Goal: Task Accomplishment & Management: Manage account settings

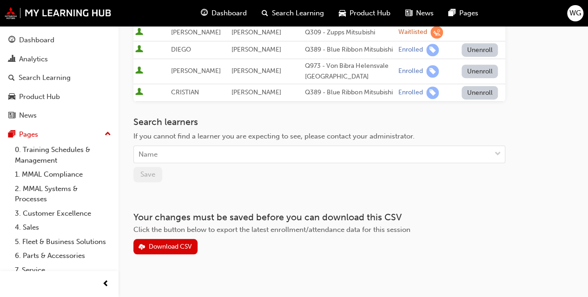
scroll to position [147, 0]
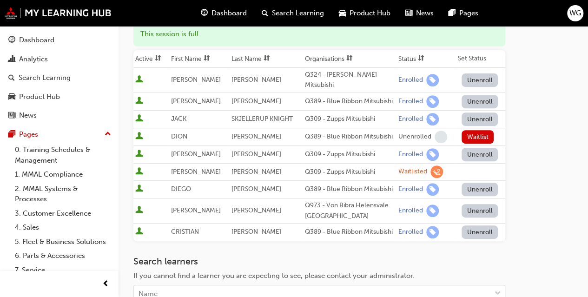
click at [544, 254] on div "Go to session detail page Manage enrollment for Engines Course: Face to Face In…" at bounding box center [352, 136] width 439 height 514
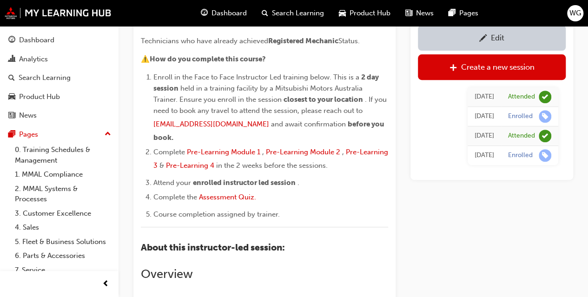
scroll to position [2249, 0]
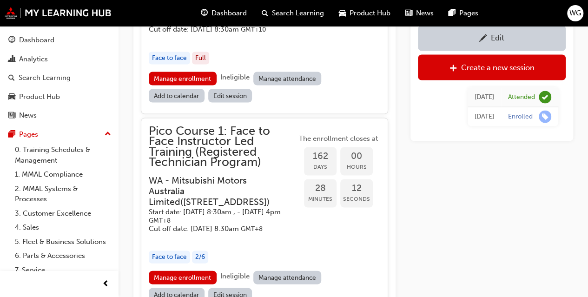
scroll to position [2616, 0]
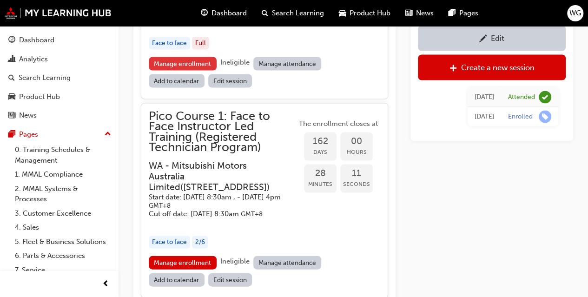
click at [183, 70] on link "Manage enrollment" at bounding box center [183, 63] width 68 height 13
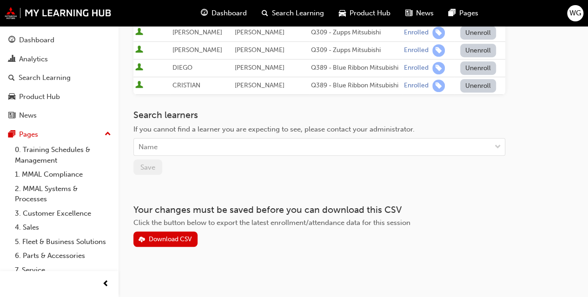
scroll to position [227, 0]
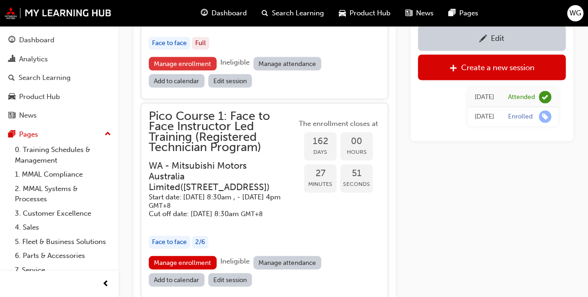
scroll to position [2799, 0]
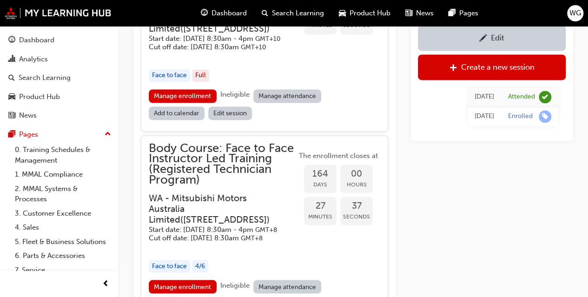
scroll to position [2515, 0]
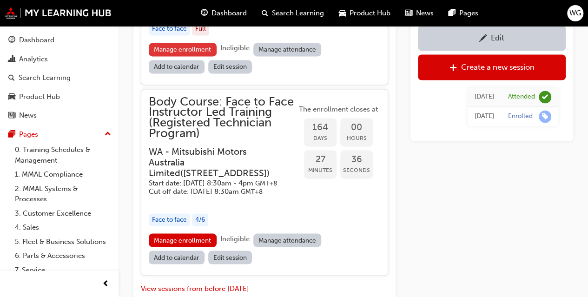
click at [185, 56] on link "Manage enrollment" at bounding box center [183, 49] width 68 height 13
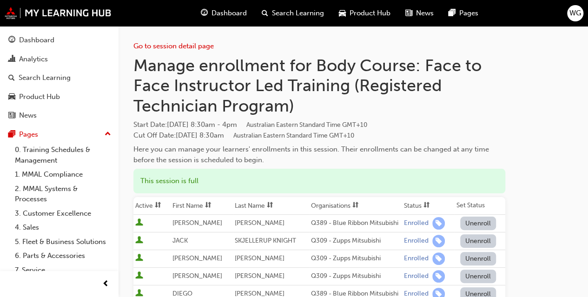
scroll to position [46, 0]
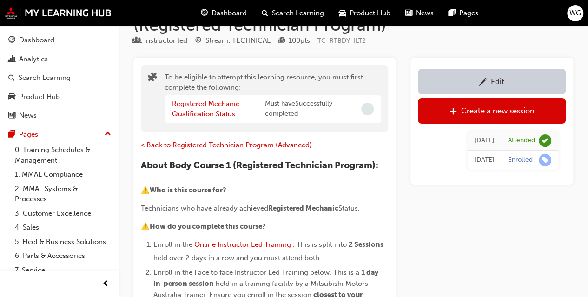
scroll to position [2515, 0]
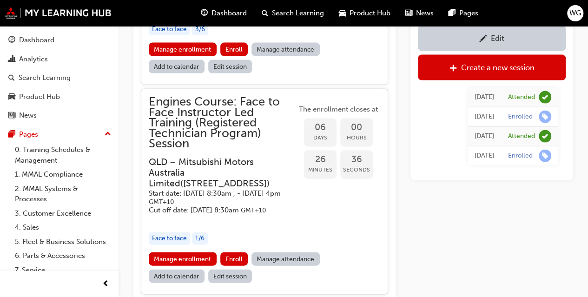
scroll to position [1053, 0]
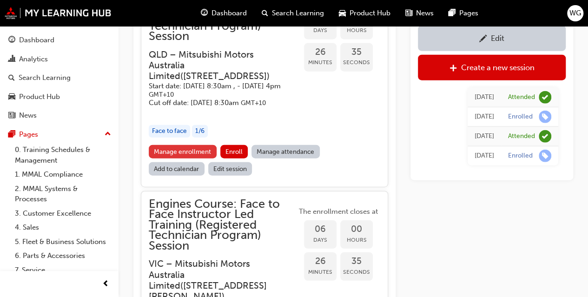
click at [179, 158] on link "Manage enrollment" at bounding box center [183, 151] width 68 height 13
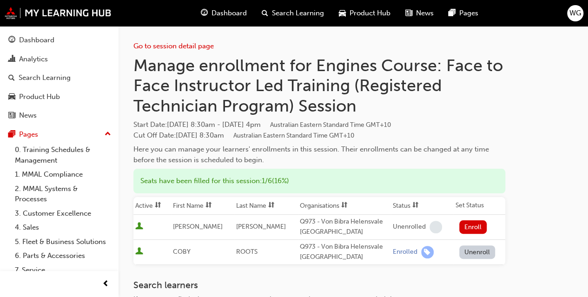
scroll to position [46, 0]
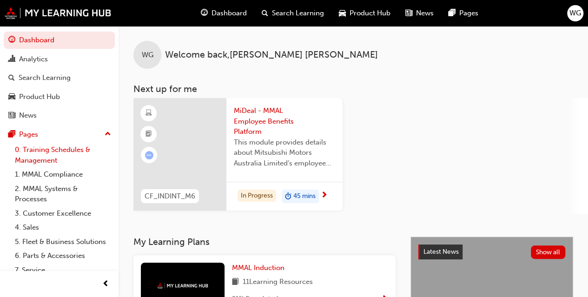
click at [35, 153] on link "0. Training Schedules & Management" at bounding box center [63, 155] width 104 height 25
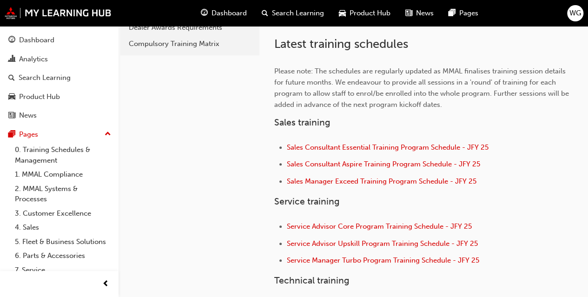
scroll to position [529, 0]
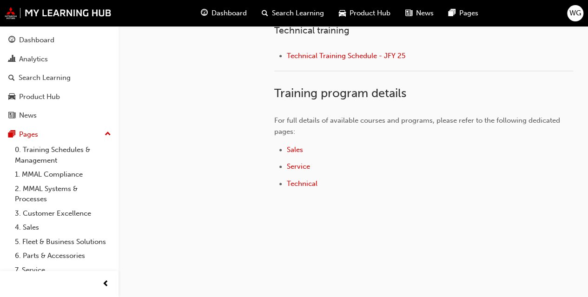
click at [314, 53] on span "Technical Training Schedule - JFY 25" at bounding box center [346, 56] width 118 height 8
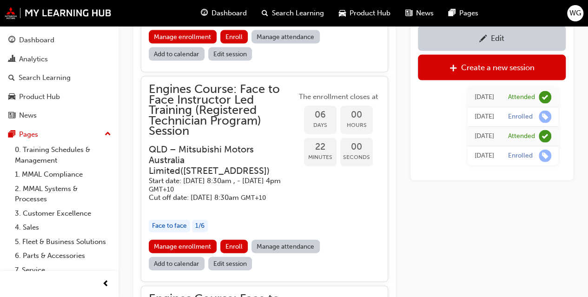
scroll to position [972, 0]
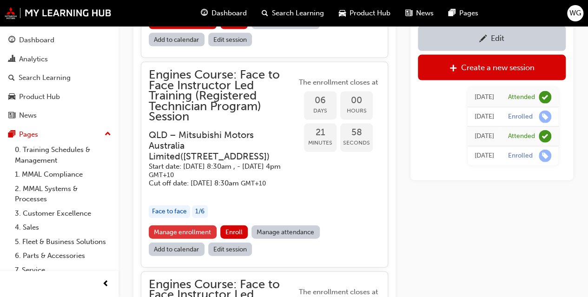
click at [196, 239] on link "Manage enrollment" at bounding box center [183, 231] width 68 height 13
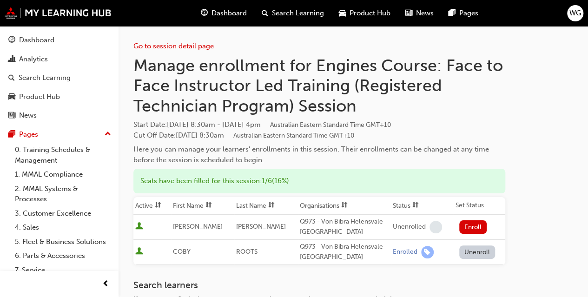
scroll to position [46, 0]
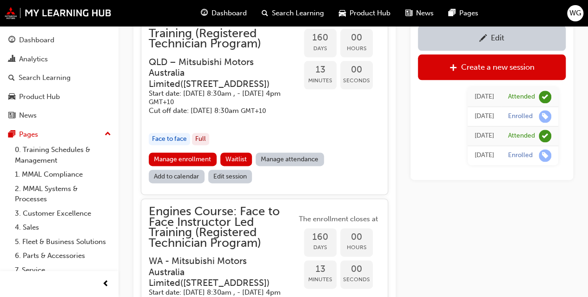
scroll to position [2366, 0]
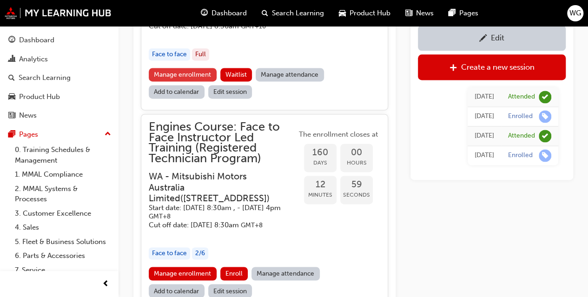
click at [172, 81] on link "Manage enrollment" at bounding box center [183, 74] width 68 height 13
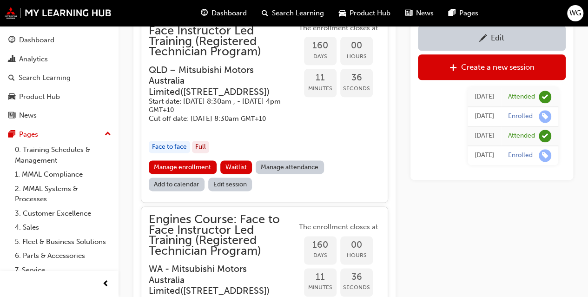
scroll to position [2180, 0]
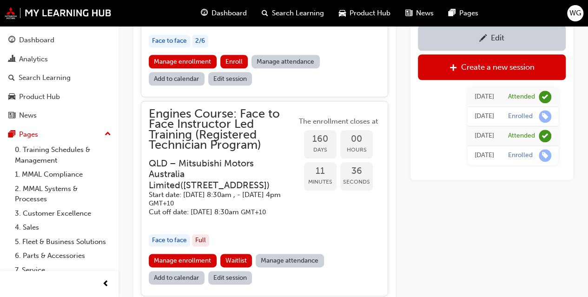
click at [482, 40] on span "pencil-icon" at bounding box center [483, 38] width 8 height 9
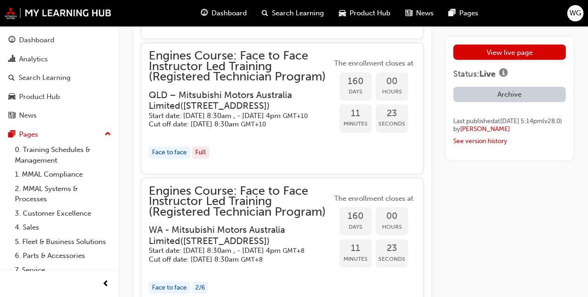
scroll to position [2880, 0]
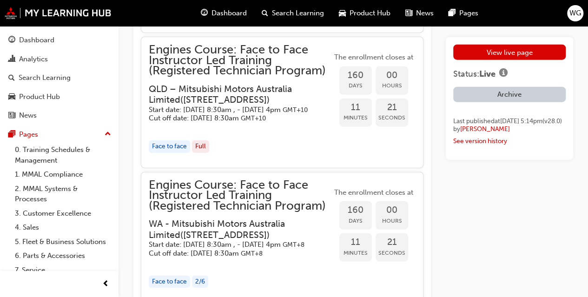
click at [229, 105] on h3 "QLD – Mitsubishi Motors Australia Limited ( Unit 4/60 Enterprise Place, Tingalp…" at bounding box center [233, 95] width 168 height 22
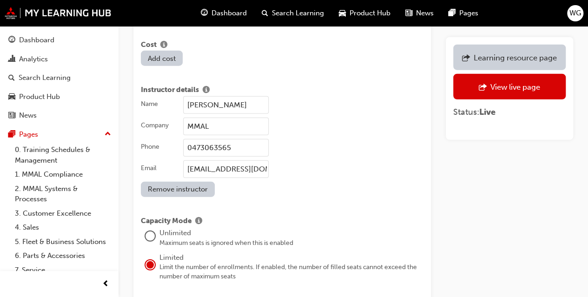
scroll to position [1301, 0]
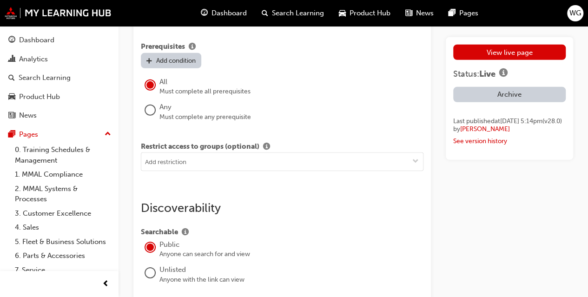
scroll to position [1707, 0]
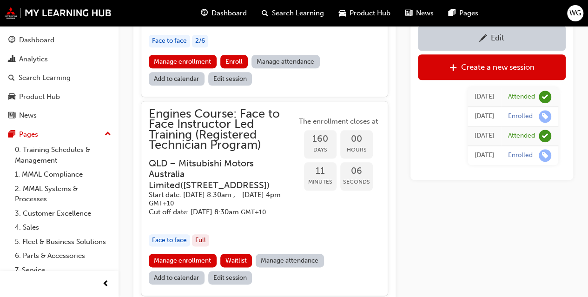
scroll to position [2273, 0]
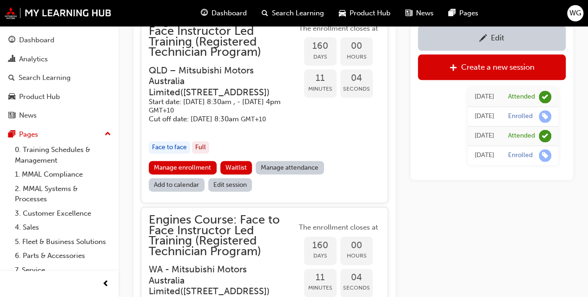
click at [182, 98] on h3 "QLD – Mitsubishi Motors Australia Limited ( Unit 4/60 Enterprise Place, Tingalp…" at bounding box center [215, 81] width 133 height 33
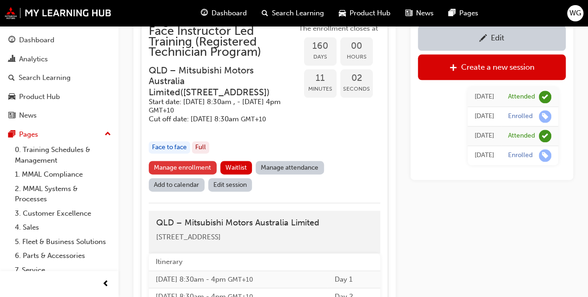
click at [183, 174] on link "Manage enrollment" at bounding box center [183, 167] width 68 height 13
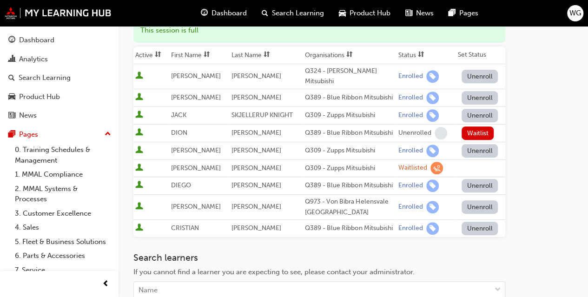
scroll to position [147, 0]
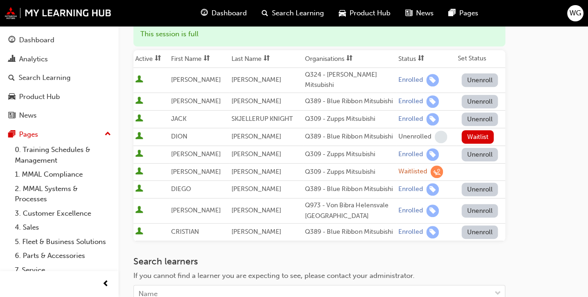
scroll to position [2273, 0]
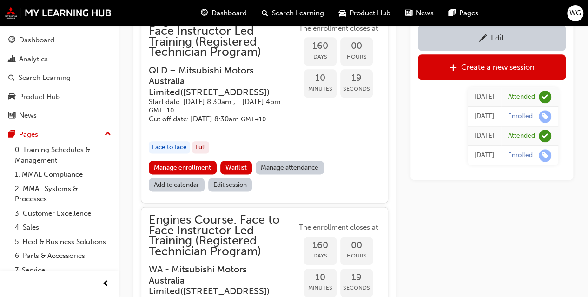
click at [481, 38] on span "pencil-icon" at bounding box center [483, 38] width 8 height 9
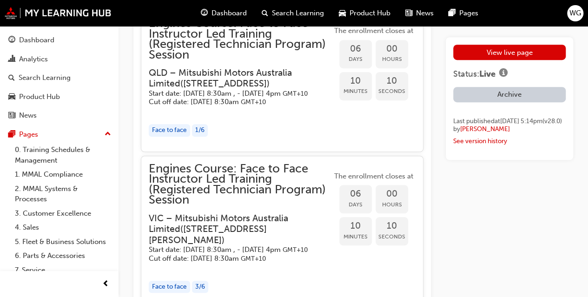
scroll to position [2011, 0]
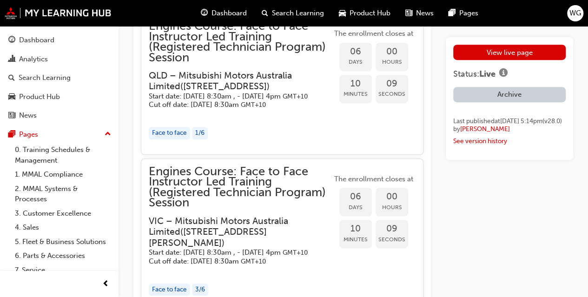
click at [214, 92] on h3 "QLD – Mitsubishi Motors Australia Limited ( Unit 4/60 Enterprise Place, Tingalp…" at bounding box center [233, 81] width 168 height 22
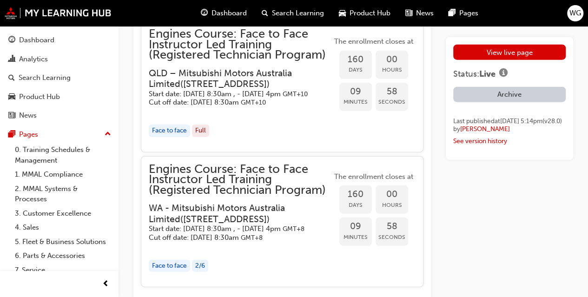
scroll to position [2915, 0]
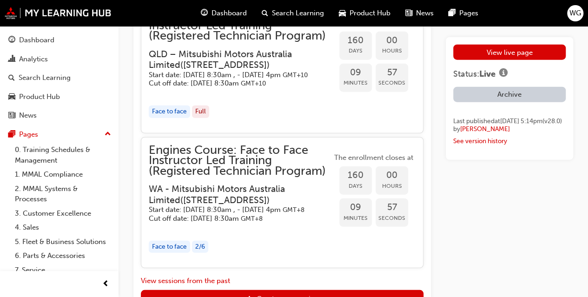
click at [217, 71] on h3 "QLD – Mitsubishi Motors Australia Limited ( Unit 4/60 Enterprise Place, Tingalp…" at bounding box center [233, 60] width 168 height 22
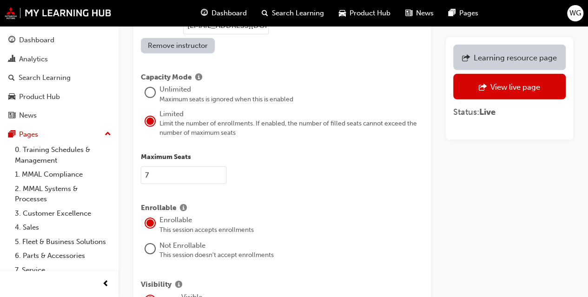
scroll to position [1394, 0]
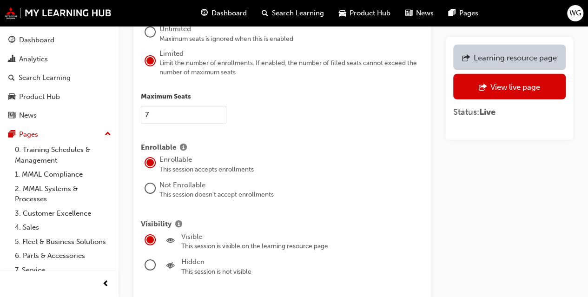
click at [144, 106] on input "7" at bounding box center [183, 115] width 85 height 18
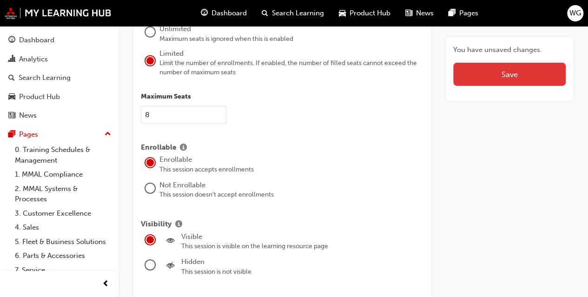
type input "8"
click at [514, 77] on button "Save" at bounding box center [509, 74] width 112 height 23
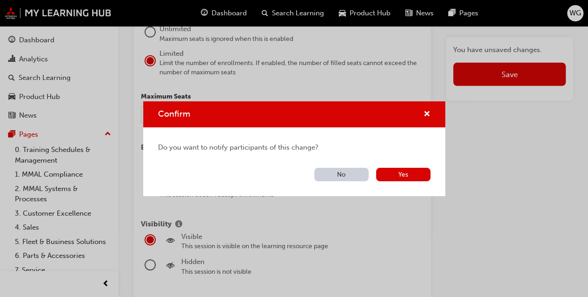
click at [341, 174] on button "No" at bounding box center [341, 174] width 54 height 13
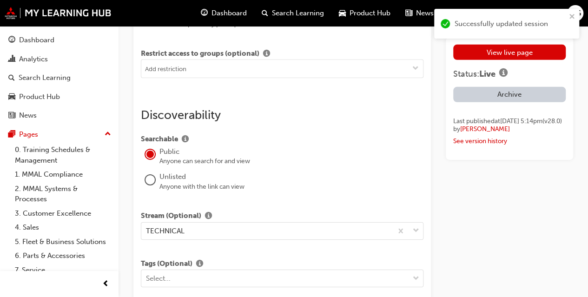
scroll to position [1707, 0]
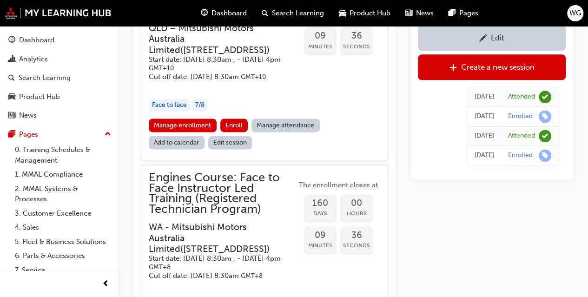
scroll to position [2366, 0]
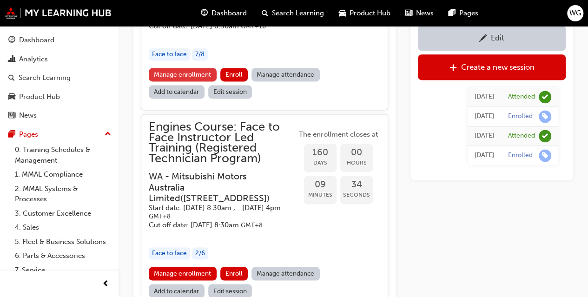
click at [183, 81] on link "Manage enrollment" at bounding box center [183, 74] width 68 height 13
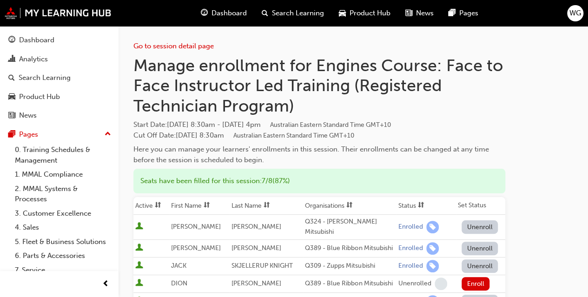
scroll to position [139, 0]
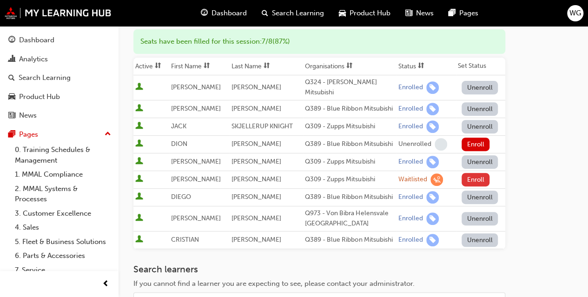
click at [478, 173] on button "Enroll" at bounding box center [475, 179] width 28 height 13
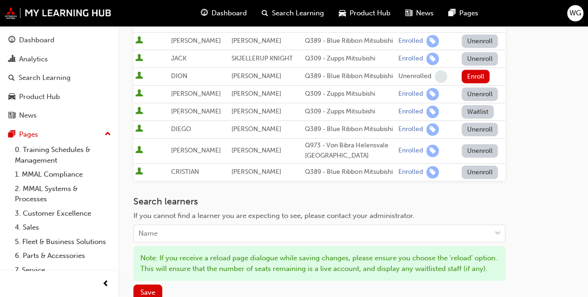
scroll to position [325, 0]
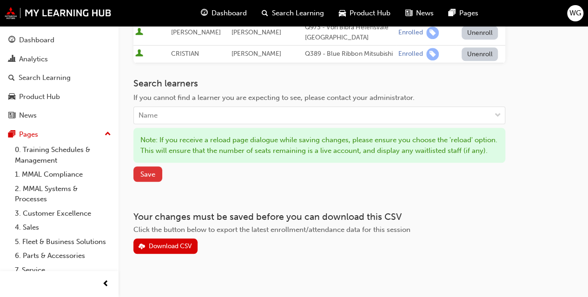
click at [151, 176] on span "Save" at bounding box center [147, 174] width 15 height 8
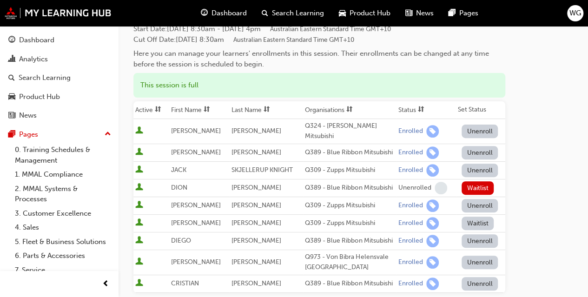
scroll to position [0, 0]
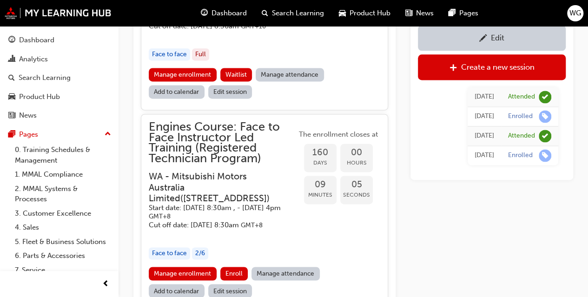
click at [487, 44] on link "Edit" at bounding box center [492, 38] width 148 height 26
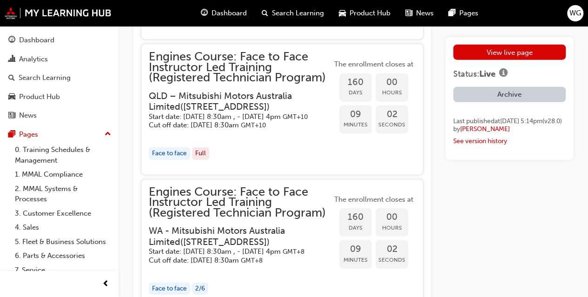
scroll to position [2877, 0]
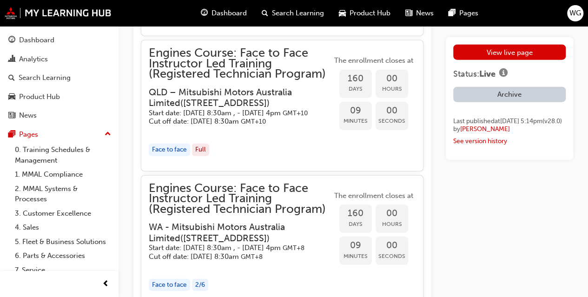
click at [170, 118] on h5 "Start date: Mon 2 Feb 2026, 8:30am , - Tue 3 Feb 2026, 4pm GMT+10" at bounding box center [233, 113] width 168 height 9
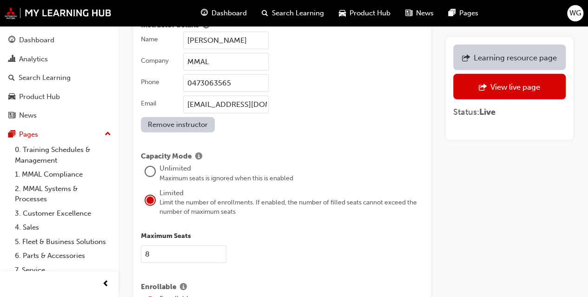
scroll to position [1347, 0]
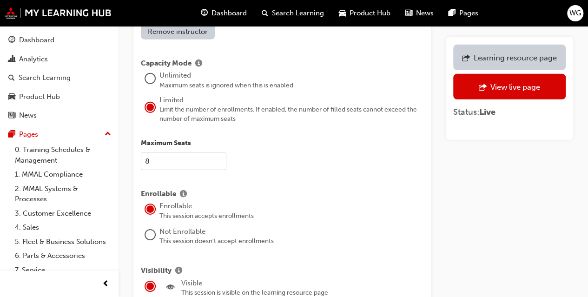
drag, startPoint x: 147, startPoint y: 146, endPoint x: 142, endPoint y: 146, distance: 5.1
click at [142, 152] on input "8" at bounding box center [183, 161] width 85 height 18
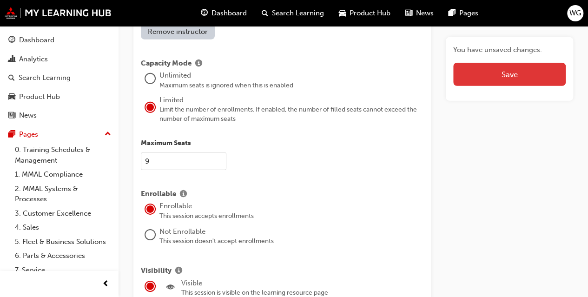
type input "9"
click at [509, 74] on button "Save" at bounding box center [509, 74] width 112 height 23
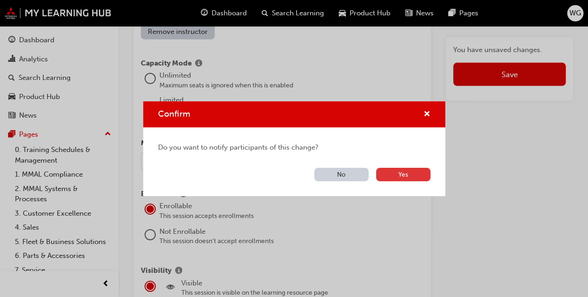
click at [406, 174] on button "Yes" at bounding box center [403, 174] width 54 height 13
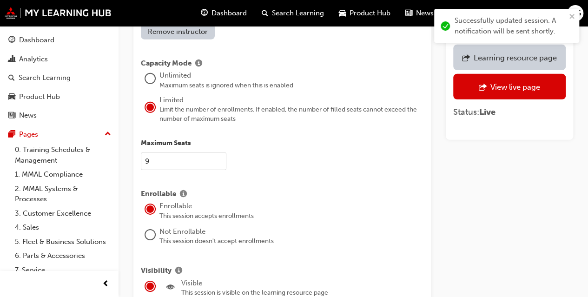
scroll to position [1527, 0]
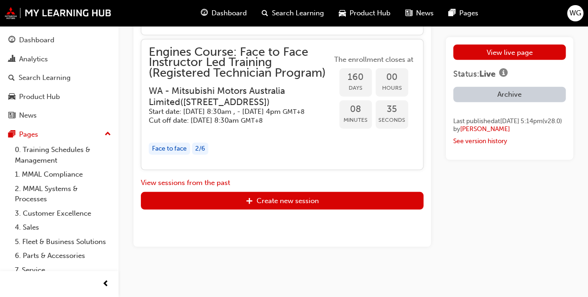
scroll to position [2961, 0]
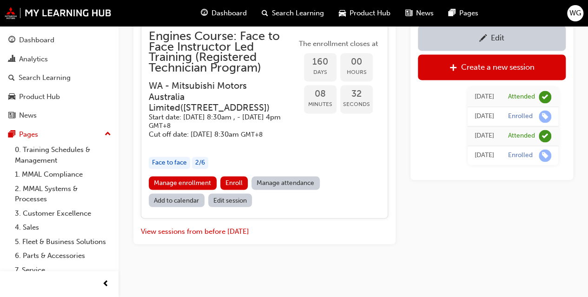
scroll to position [2366, 0]
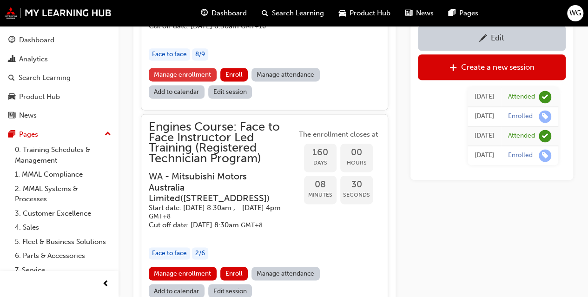
click at [180, 81] on link "Manage enrollment" at bounding box center [183, 74] width 68 height 13
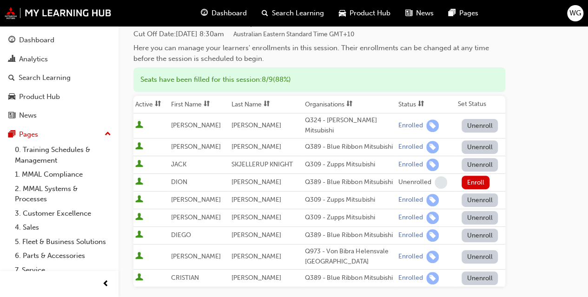
scroll to position [279, 0]
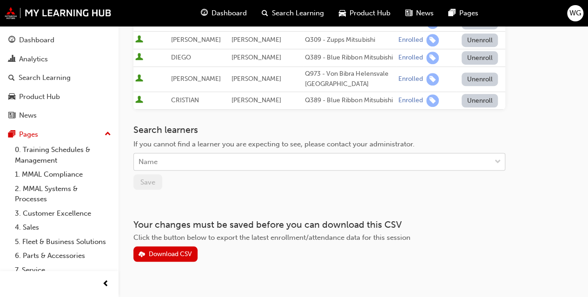
click at [145, 157] on div "Name" at bounding box center [147, 162] width 19 height 11
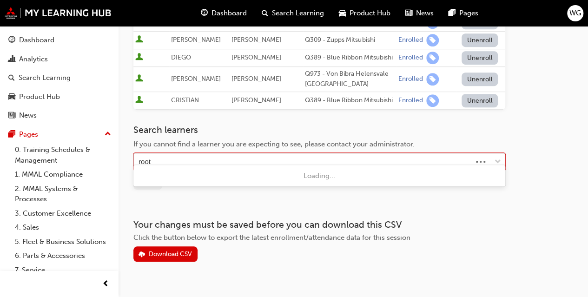
type input "roots"
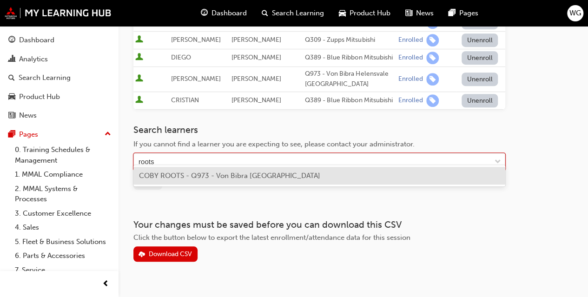
click at [168, 175] on span "COBY ROOTS - Q973 - Von Bibra Helensvale Auto Village" at bounding box center [229, 175] width 181 height 8
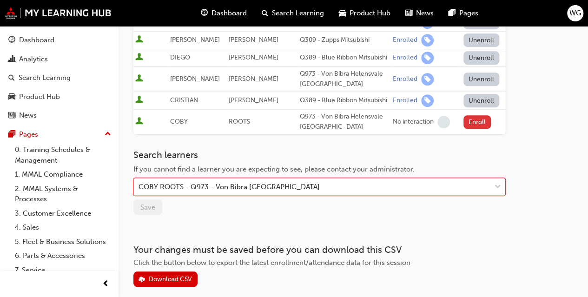
click at [481, 115] on button "Enroll" at bounding box center [477, 121] width 28 height 13
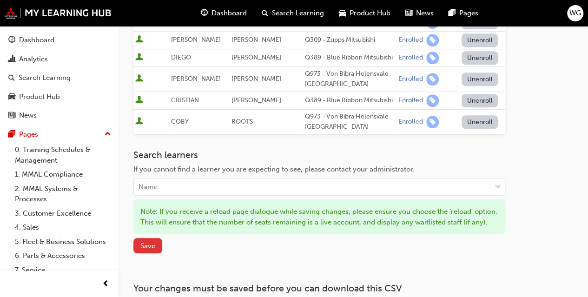
click at [148, 243] on span "Save" at bounding box center [147, 246] width 15 height 8
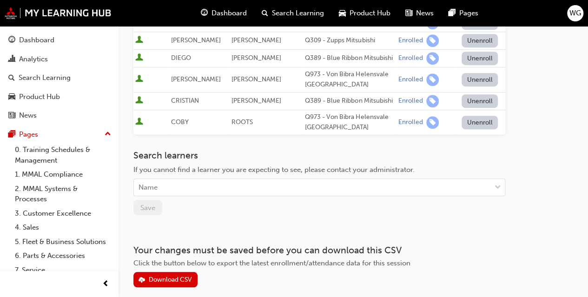
scroll to position [311, 0]
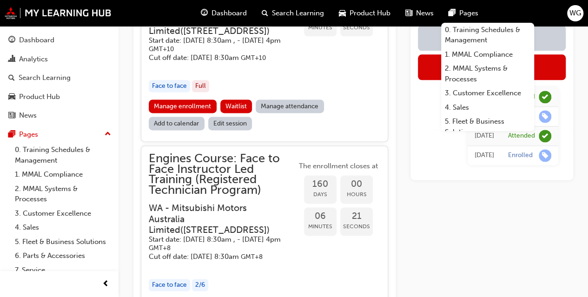
scroll to position [2319, 0]
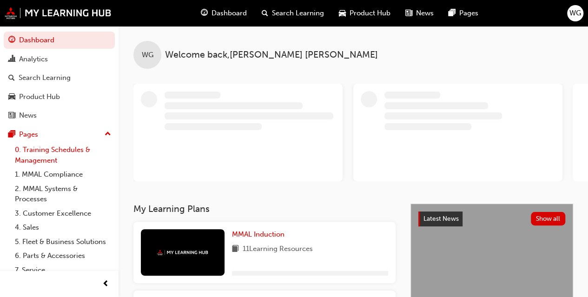
click at [50, 147] on link "0. Training Schedules & Management" at bounding box center [63, 155] width 104 height 25
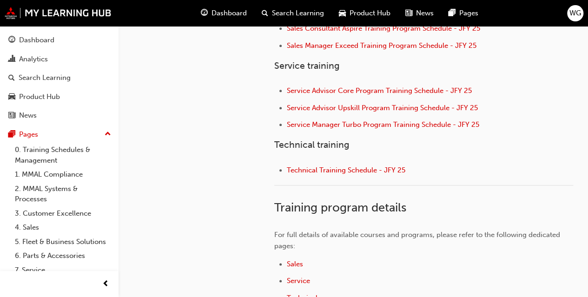
scroll to position [529, 0]
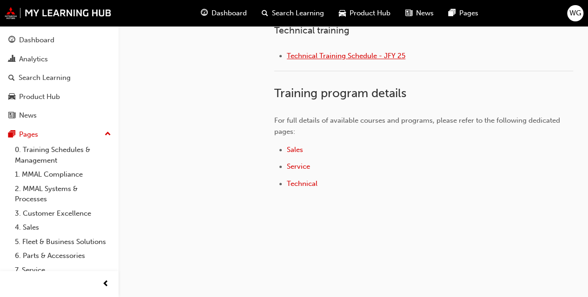
click at [316, 54] on span "Technical Training Schedule - JFY 25" at bounding box center [346, 56] width 118 height 8
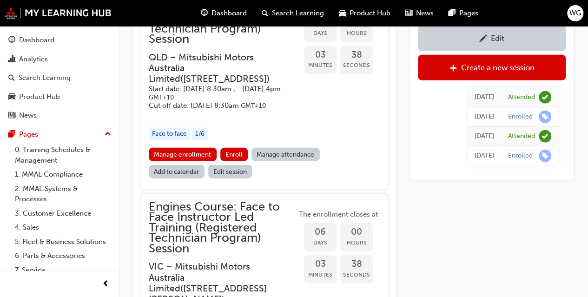
scroll to position [1065, 0]
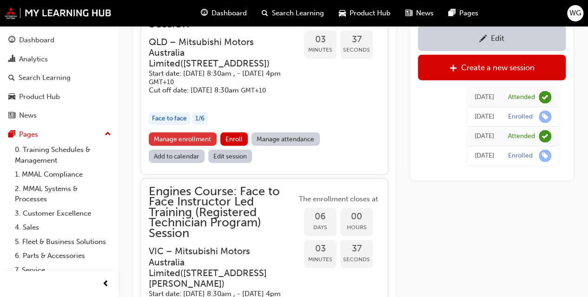
click at [181, 146] on link "Manage enrollment" at bounding box center [183, 138] width 68 height 13
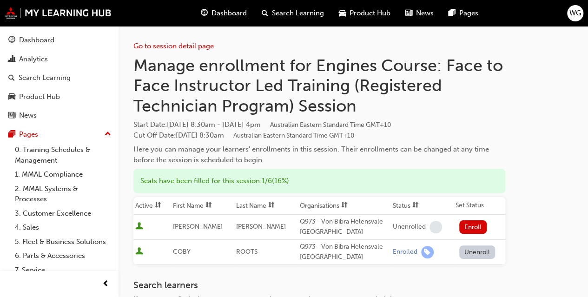
click at [472, 252] on button "Unenroll" at bounding box center [477, 251] width 36 height 13
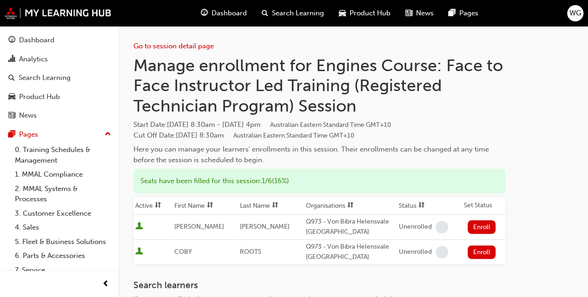
scroll to position [186, 0]
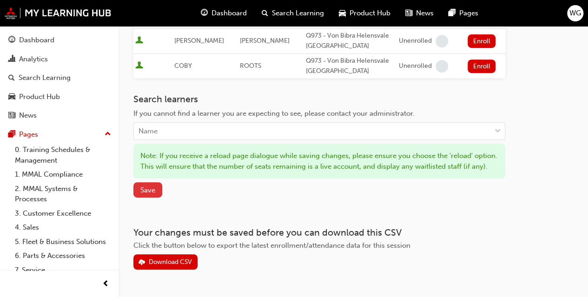
click at [140, 194] on span "Save" at bounding box center [147, 190] width 15 height 8
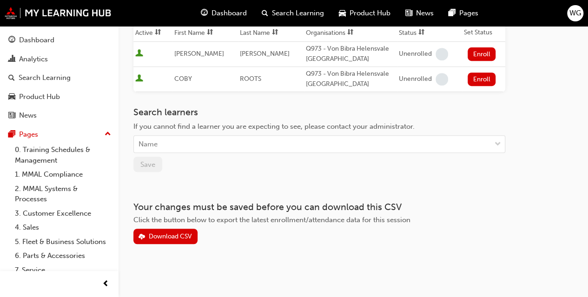
scroll to position [172, 0]
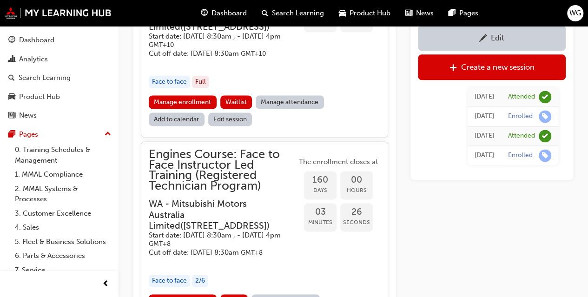
scroll to position [2366, 0]
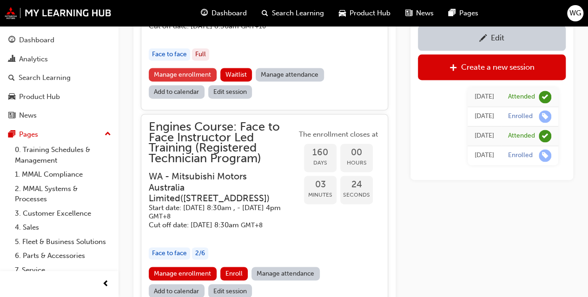
click at [179, 81] on link "Manage enrollment" at bounding box center [183, 74] width 68 height 13
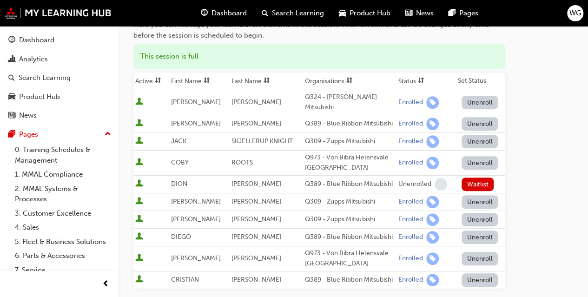
scroll to position [139, 0]
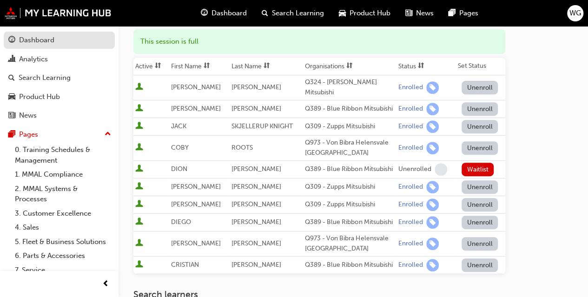
click at [30, 40] on div "Dashboard" at bounding box center [36, 40] width 35 height 11
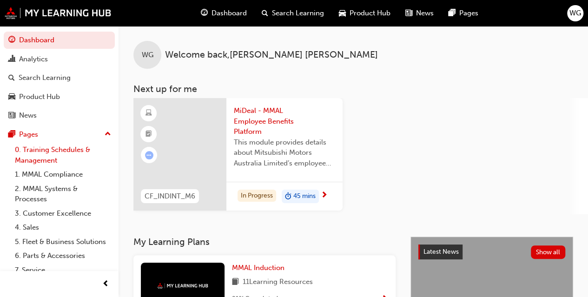
click at [31, 152] on link "0. Training Schedules & Management" at bounding box center [63, 155] width 104 height 25
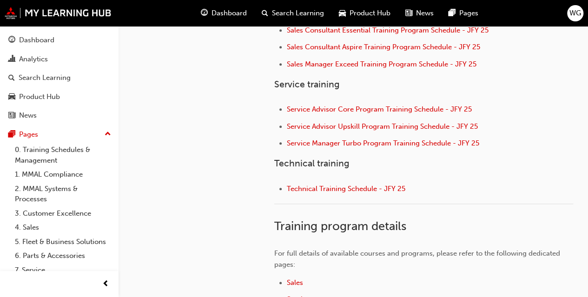
scroll to position [465, 0]
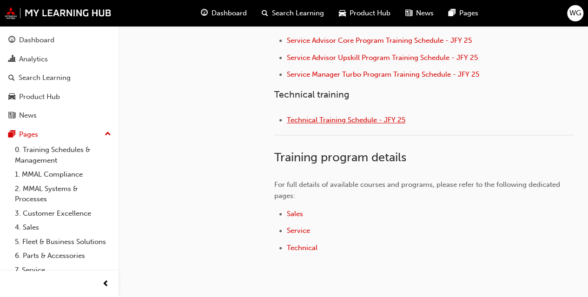
click at [306, 119] on span "Technical Training Schedule - JFY 25" at bounding box center [346, 120] width 118 height 8
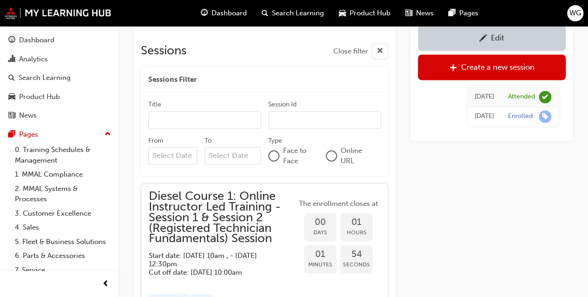
scroll to position [768, 0]
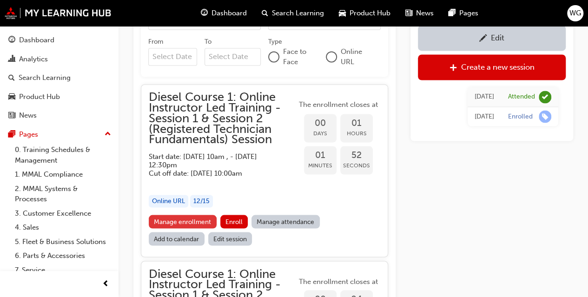
click at [179, 220] on link "Manage enrollment" at bounding box center [183, 221] width 68 height 13
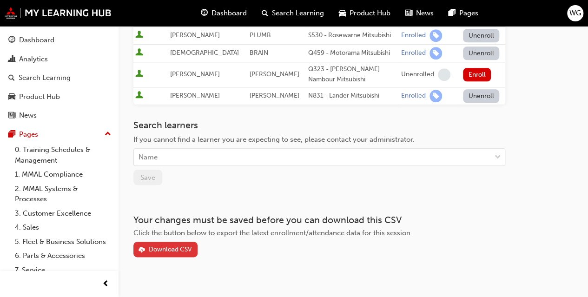
scroll to position [463, 0]
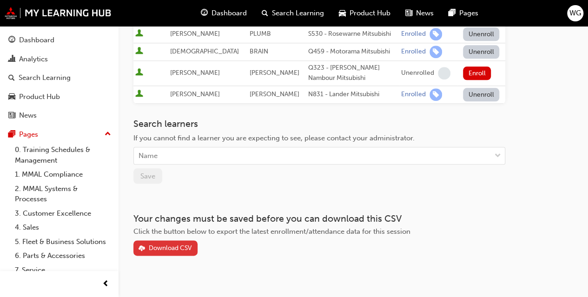
click at [170, 244] on div "Download CSV" at bounding box center [170, 248] width 43 height 8
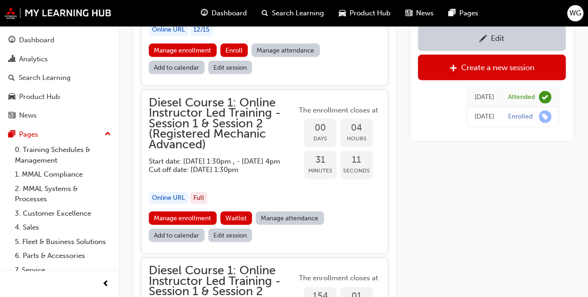
scroll to position [954, 0]
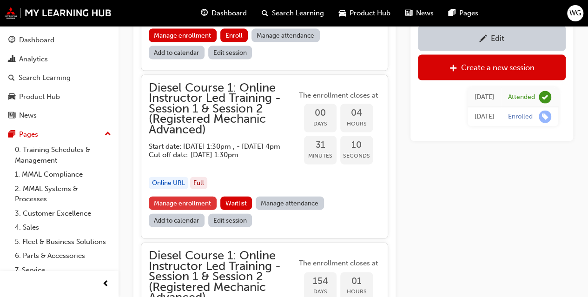
click at [177, 209] on link "Manage enrollment" at bounding box center [183, 202] width 68 height 13
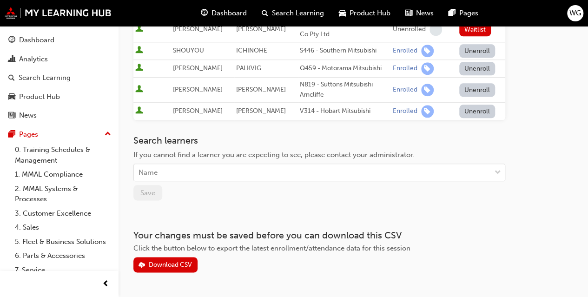
scroll to position [488, 0]
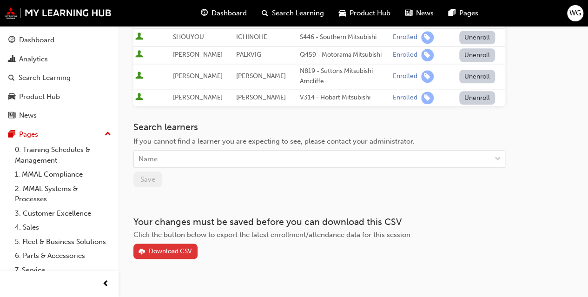
click at [168, 247] on div "Download CSV" at bounding box center [170, 251] width 43 height 8
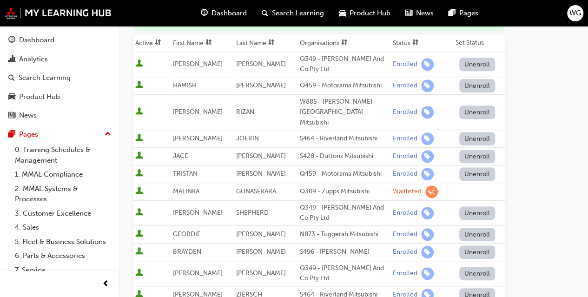
scroll to position [0, 0]
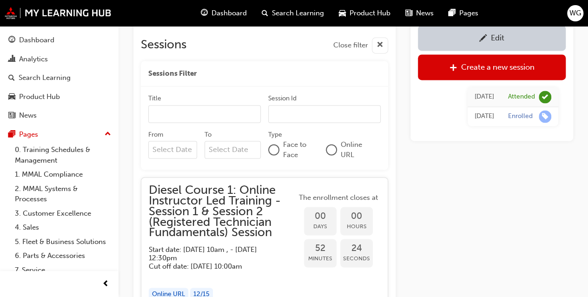
scroll to position [722, 0]
